Goal: Information Seeking & Learning: Learn about a topic

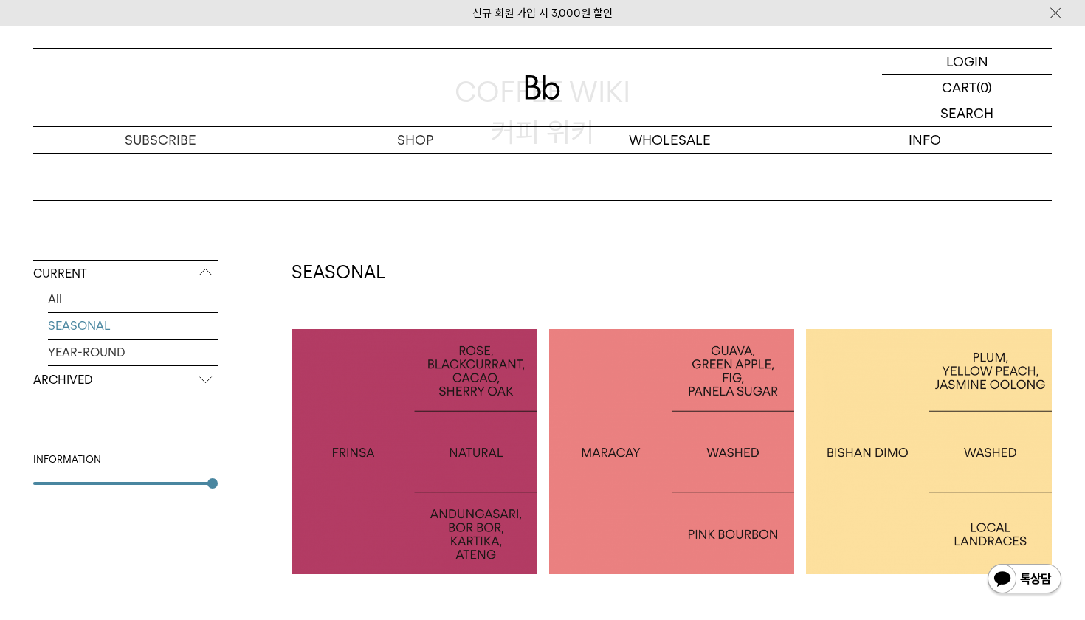
scroll to position [230, 0]
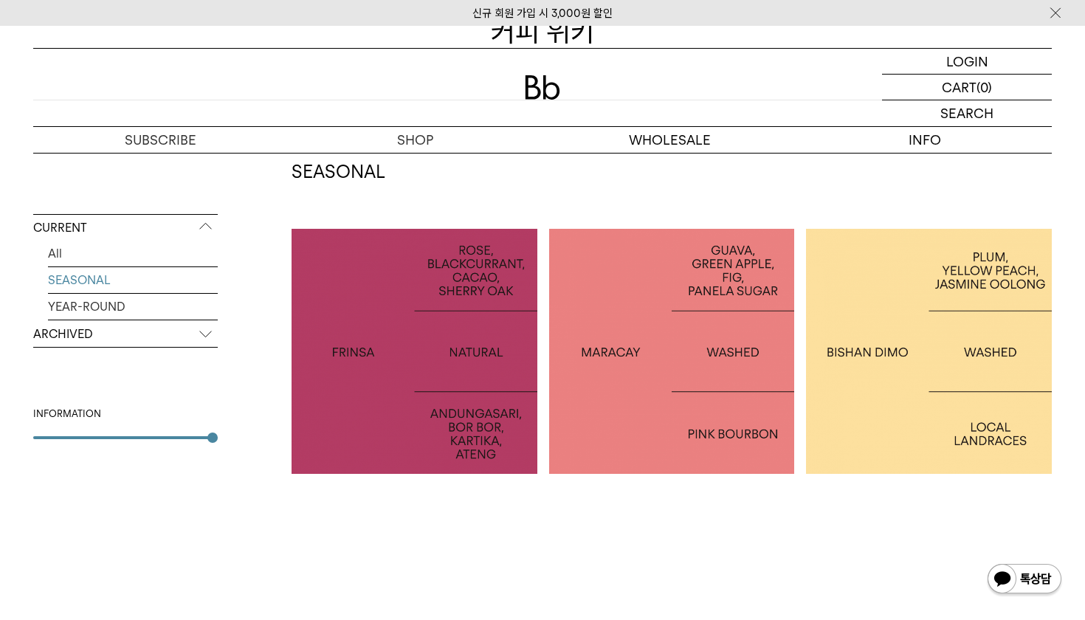
click at [738, 459] on div at bounding box center [672, 352] width 246 height 246
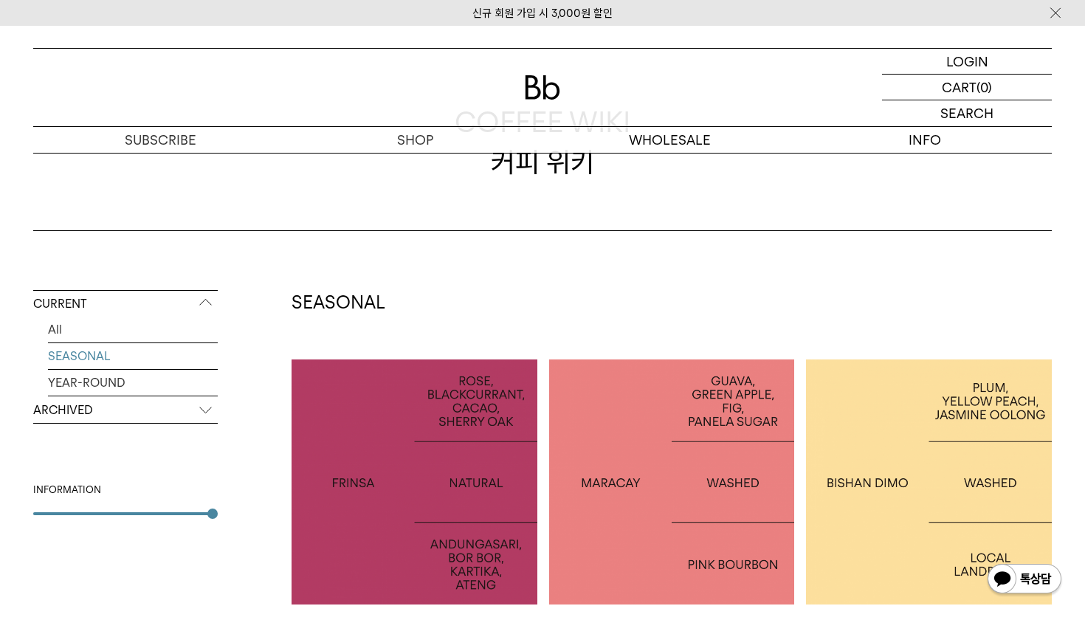
click at [912, 364] on div at bounding box center [929, 483] width 246 height 246
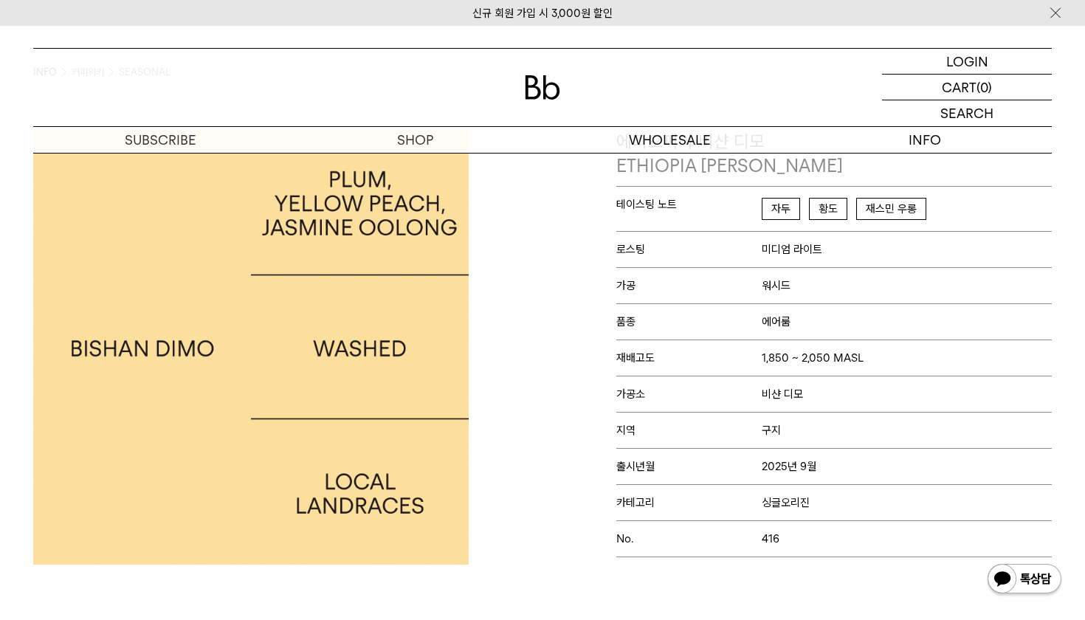
scroll to position [45, 0]
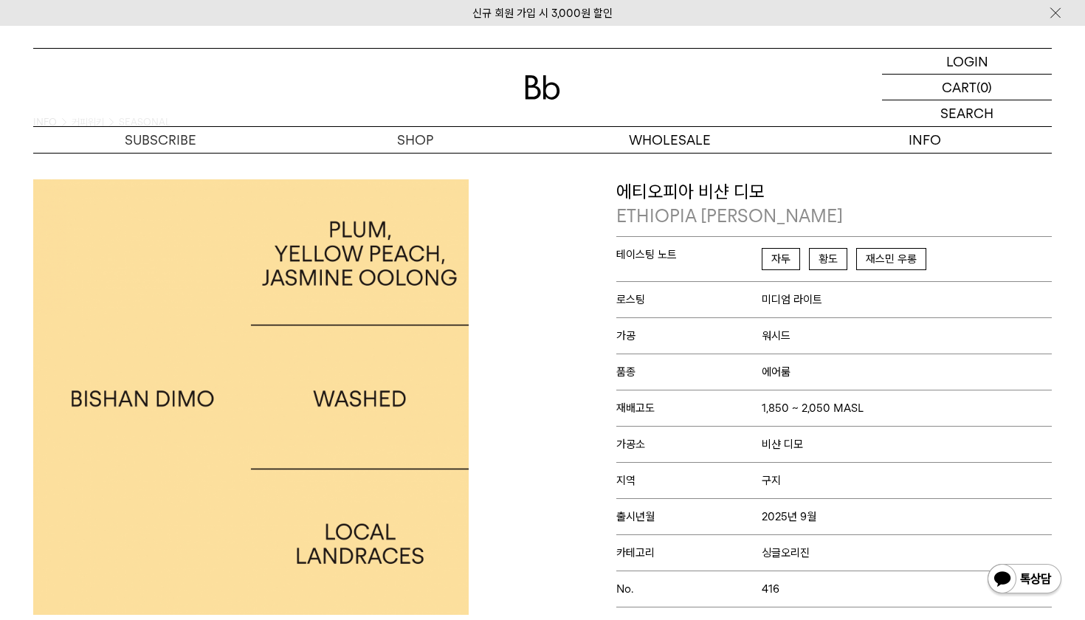
click at [731, 217] on p "ETHIOPIA BISHAN DIMO" at bounding box center [835, 216] width 436 height 25
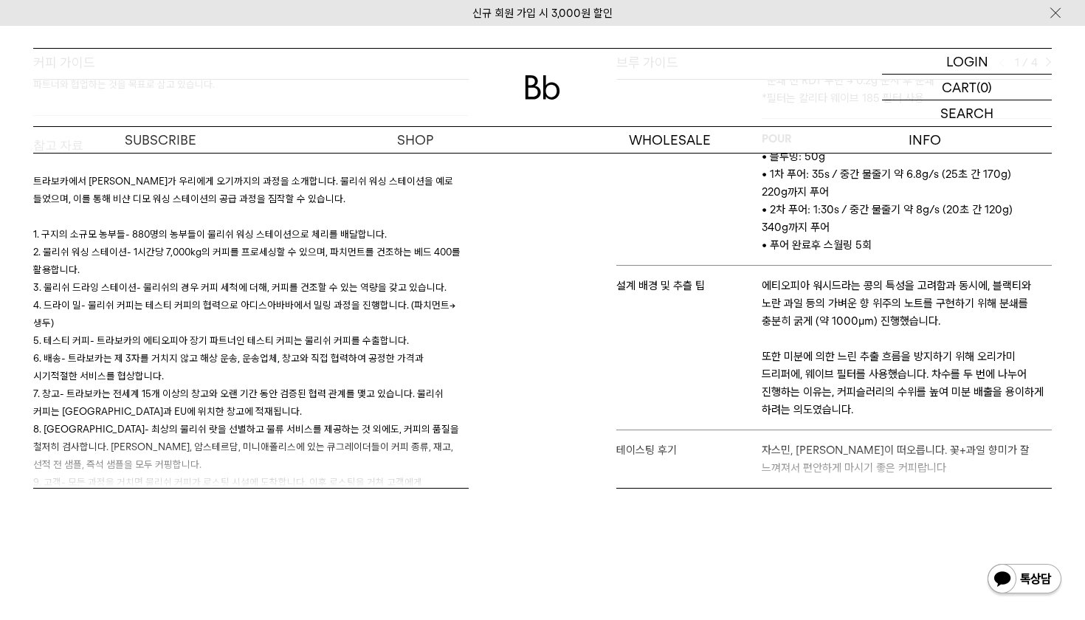
scroll to position [724, 0]
drag, startPoint x: 787, startPoint y: 452, endPoint x: 800, endPoint y: 517, distance: 66.3
click at [800, 517] on div "커피 가이드 오도 샤키소 에티오피아는 한때 세상이 빠르게 변화하는 와중에도 사람 손을 타지 않은 땅이었지만 이제는 다양한 방식으로 새로워지며 …" at bounding box center [543, 308] width 1034 height 509
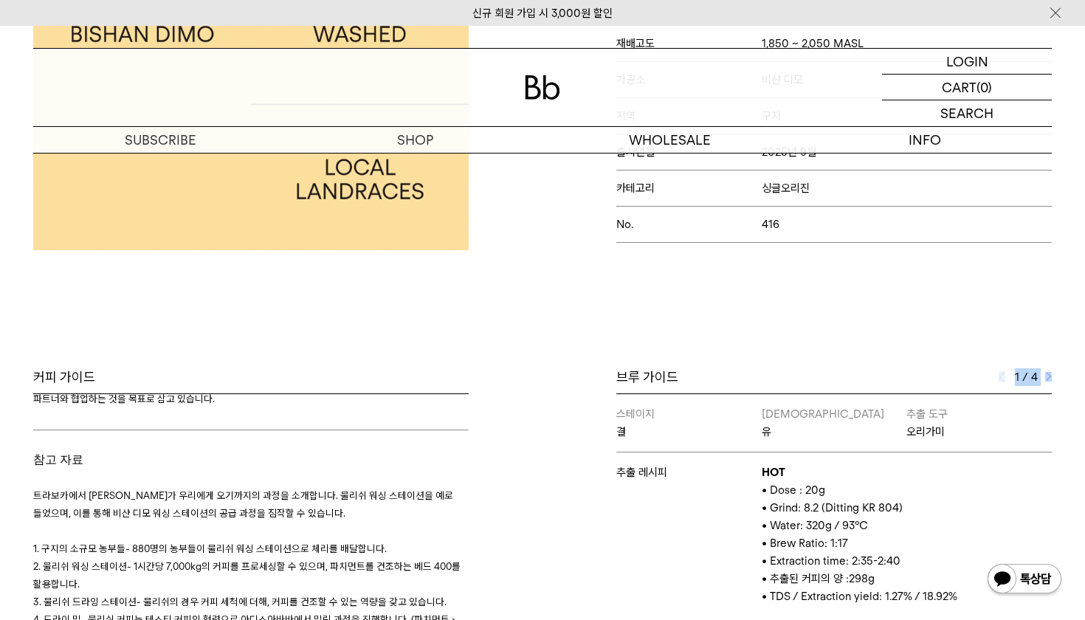
scroll to position [0, 0]
click at [819, 347] on div "Bb의 커피 ALL SEASONAL YEAR-ROUND AUCTION SERIES ARCHIVE 2023 2022 2021 2020 2019 …" at bounding box center [542, 346] width 1085 height 1063
click at [1049, 369] on div "1 / 4" at bounding box center [1025, 377] width 53 height 18
click at [1049, 377] on img at bounding box center [1049, 377] width 7 height 10
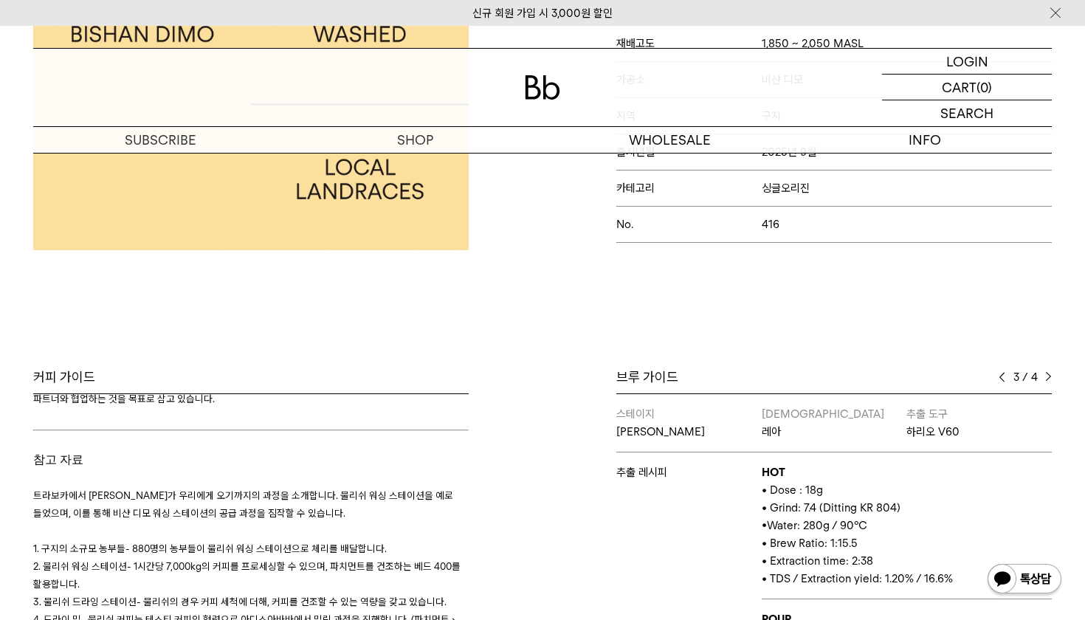
click at [1049, 377] on img at bounding box center [1049, 377] width 7 height 10
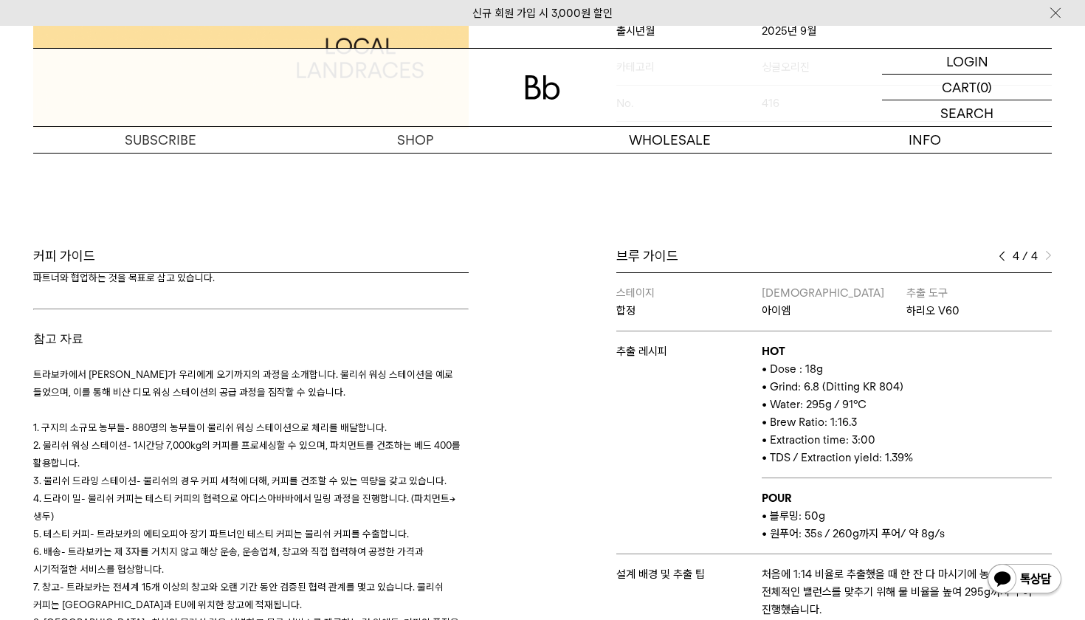
scroll to position [422, 0]
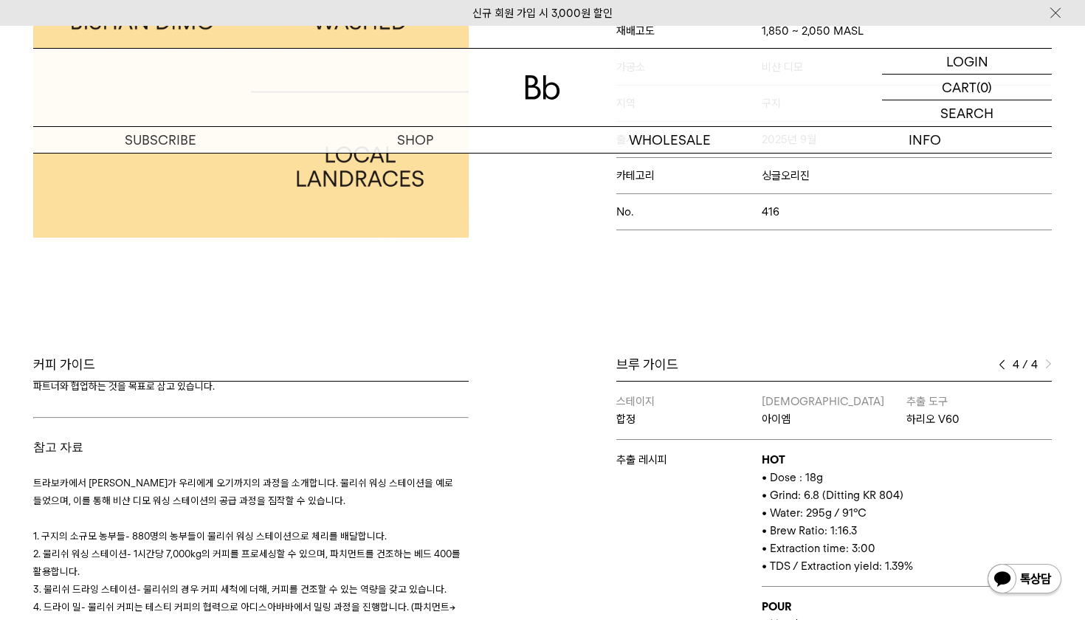
click at [1008, 366] on div "4 / 4" at bounding box center [1025, 365] width 53 height 18
click at [1003, 366] on img at bounding box center [1002, 365] width 7 height 10
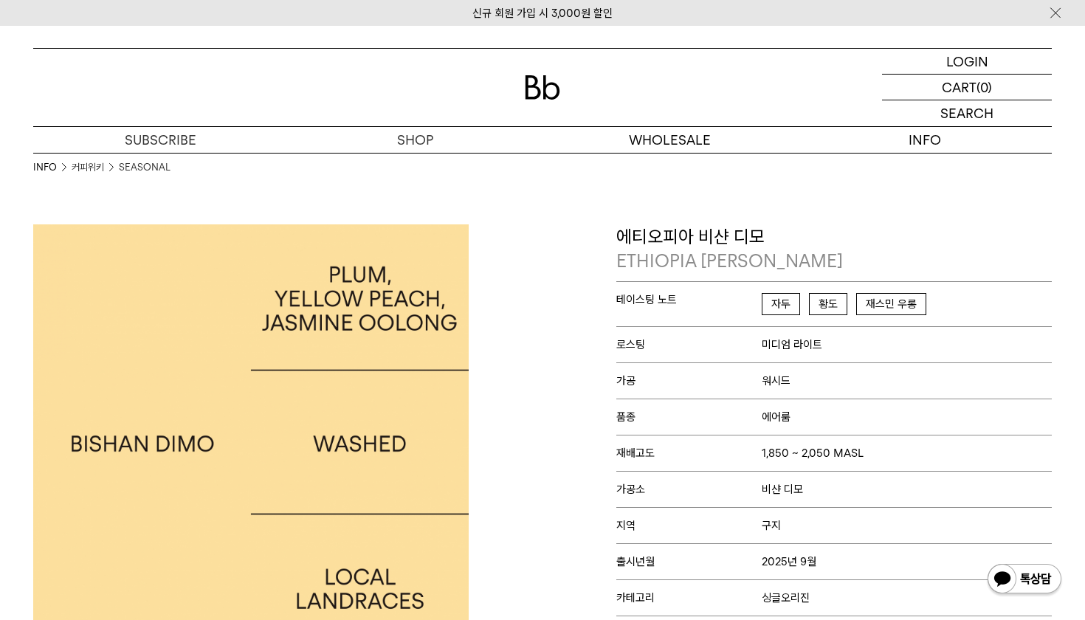
scroll to position [-1, 0]
